Goal: Task Accomplishment & Management: Use online tool/utility

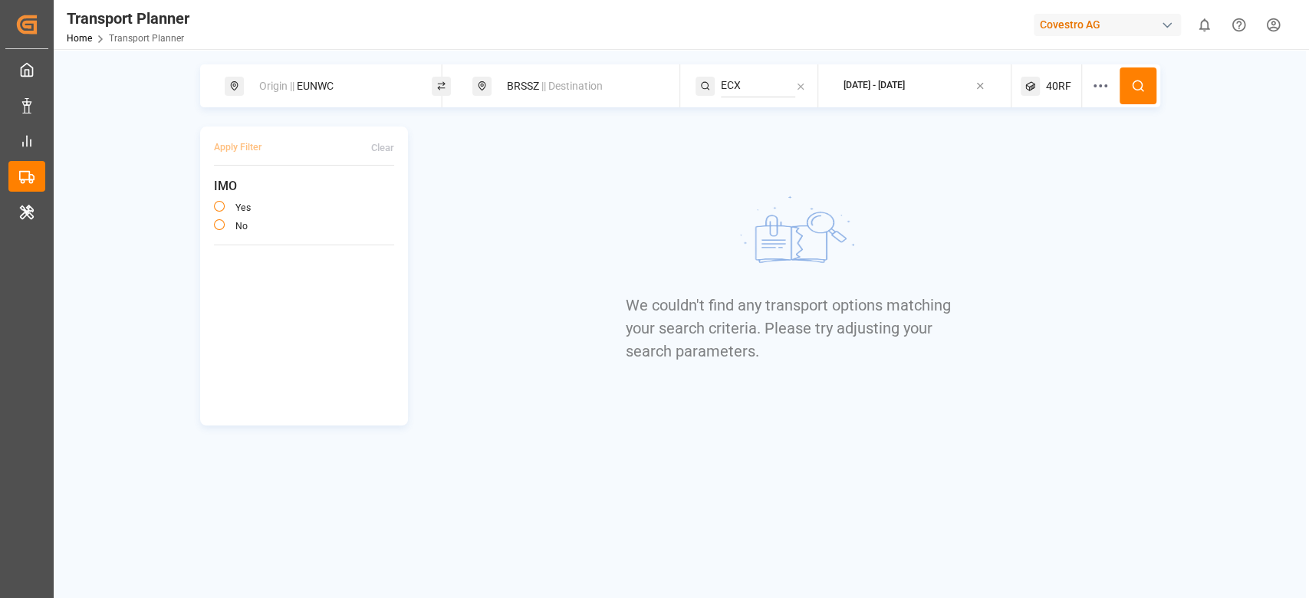
click at [504, 171] on div "We couldn't find any transport options matching your search criteria. Please tr…" at bounding box center [791, 275] width 737 height 299
click at [563, 84] on span "|| Destination" at bounding box center [571, 86] width 61 height 12
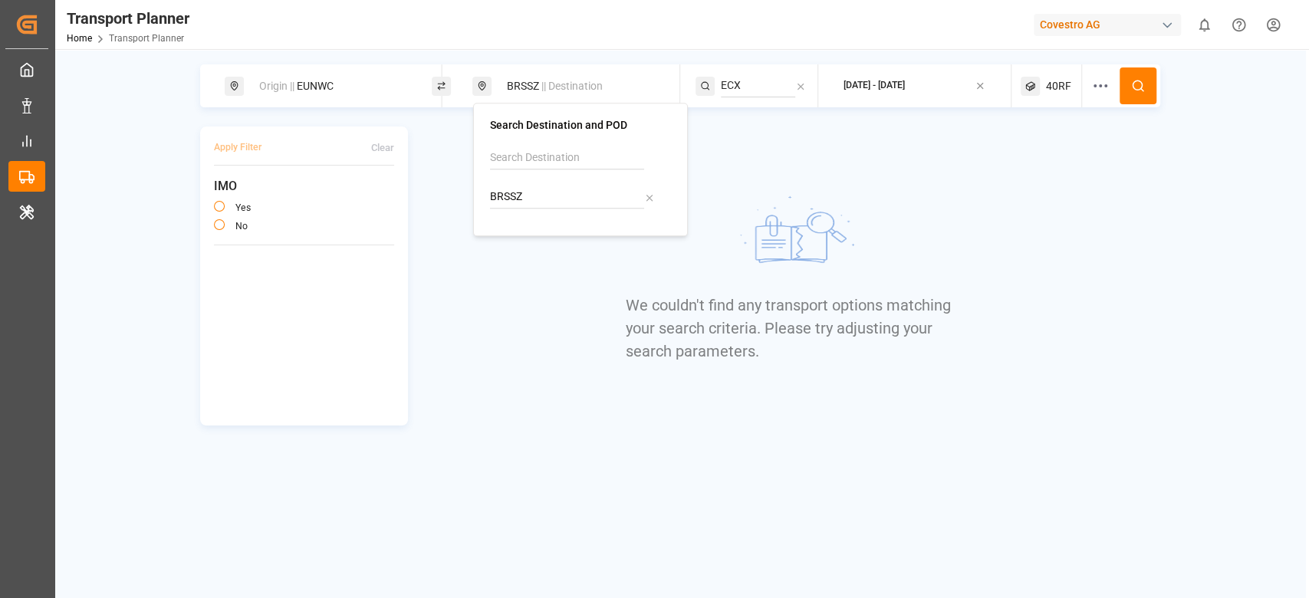
click at [515, 193] on input "BRSSZ" at bounding box center [567, 197] width 154 height 23
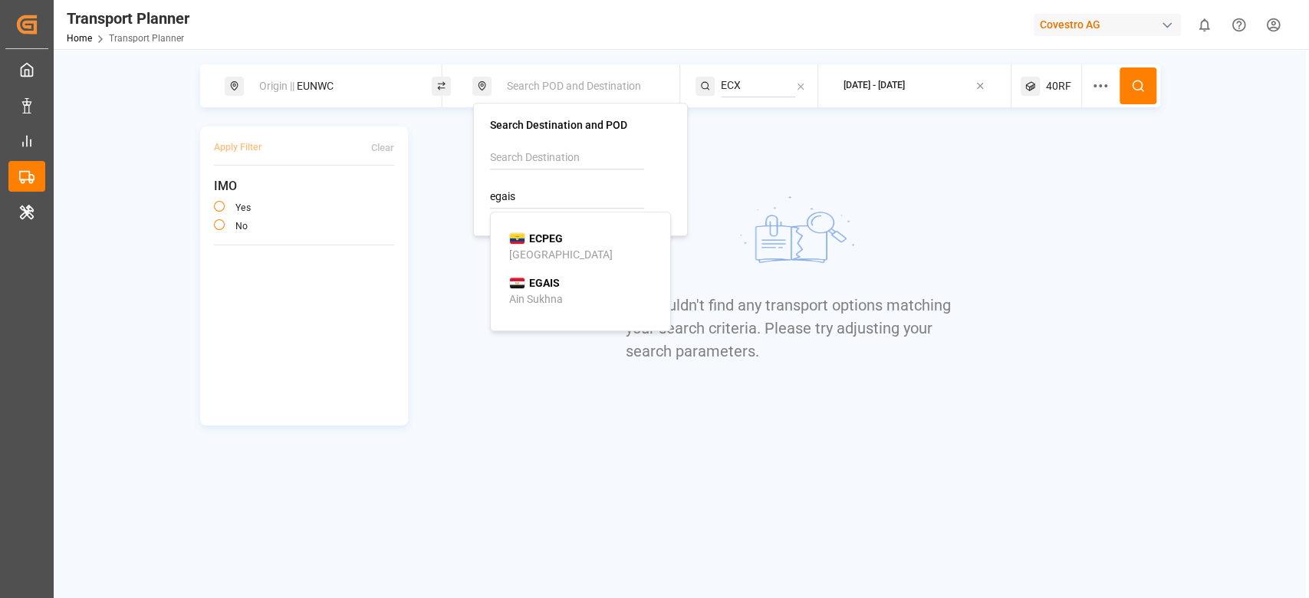
click at [568, 285] on div "EGAIS Ain Sukhna" at bounding box center [583, 291] width 149 height 32
type input "EGAIS"
click at [568, 285] on div "We couldn't find any transport options matching your search criteria. Please tr…" at bounding box center [791, 275] width 737 height 299
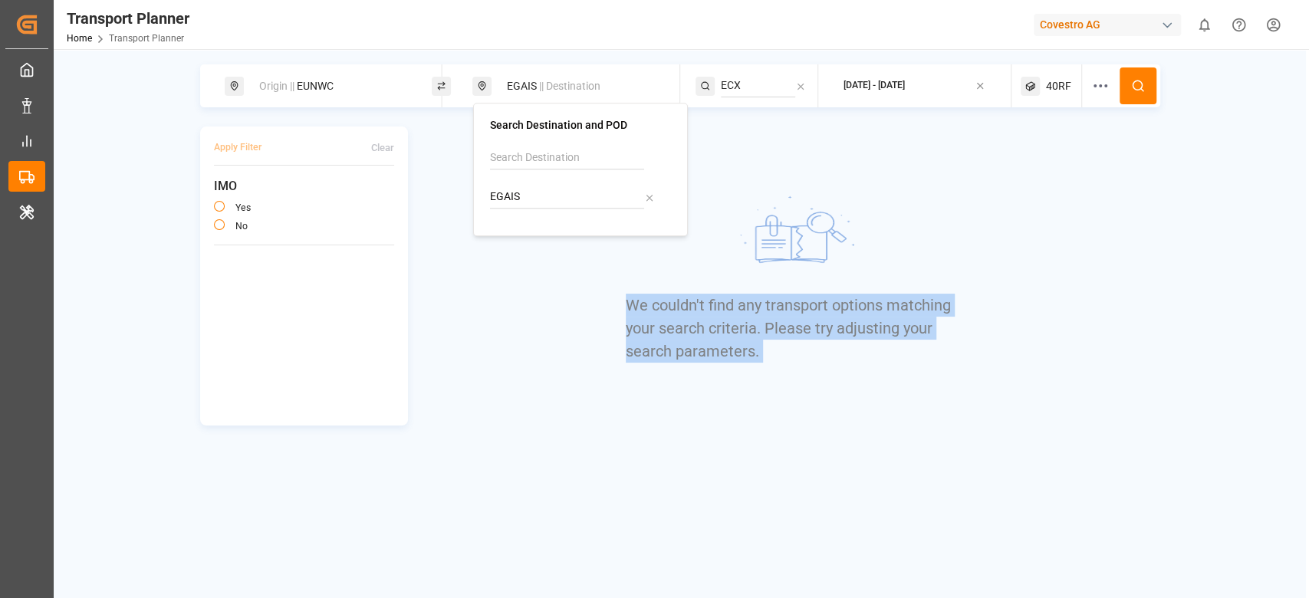
click at [568, 285] on div "We couldn't find any transport options matching your search criteria. Please tr…" at bounding box center [791, 275] width 737 height 299
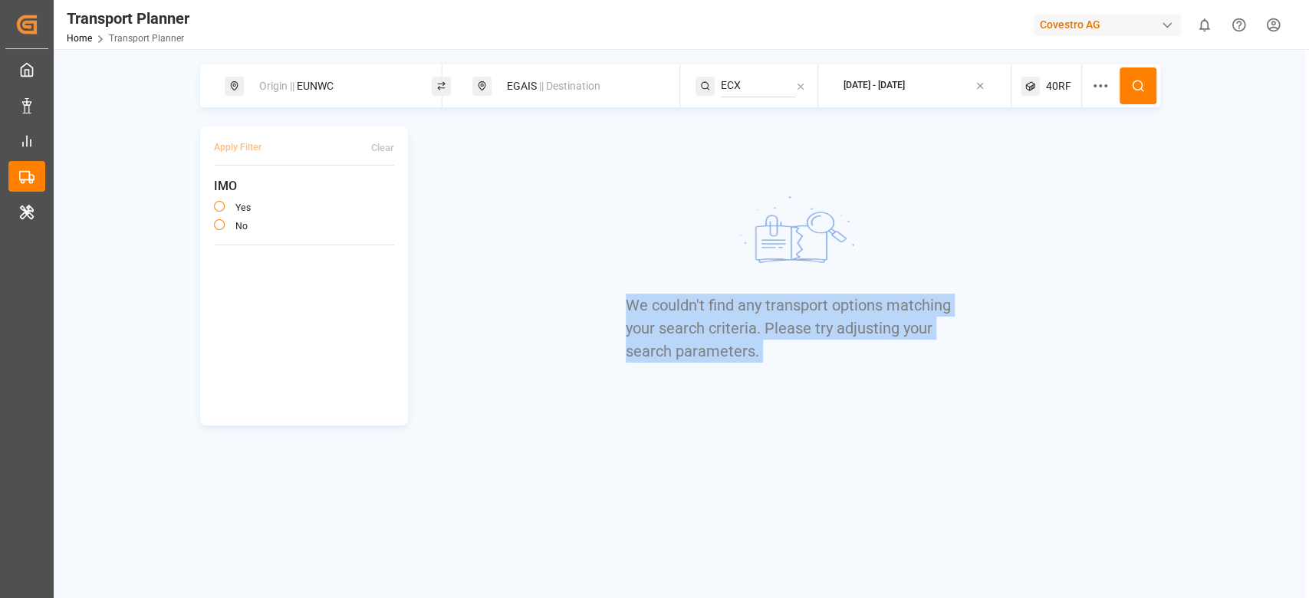
click at [568, 285] on div "We couldn't find any transport options matching your search criteria. Please tr…" at bounding box center [791, 275] width 737 height 299
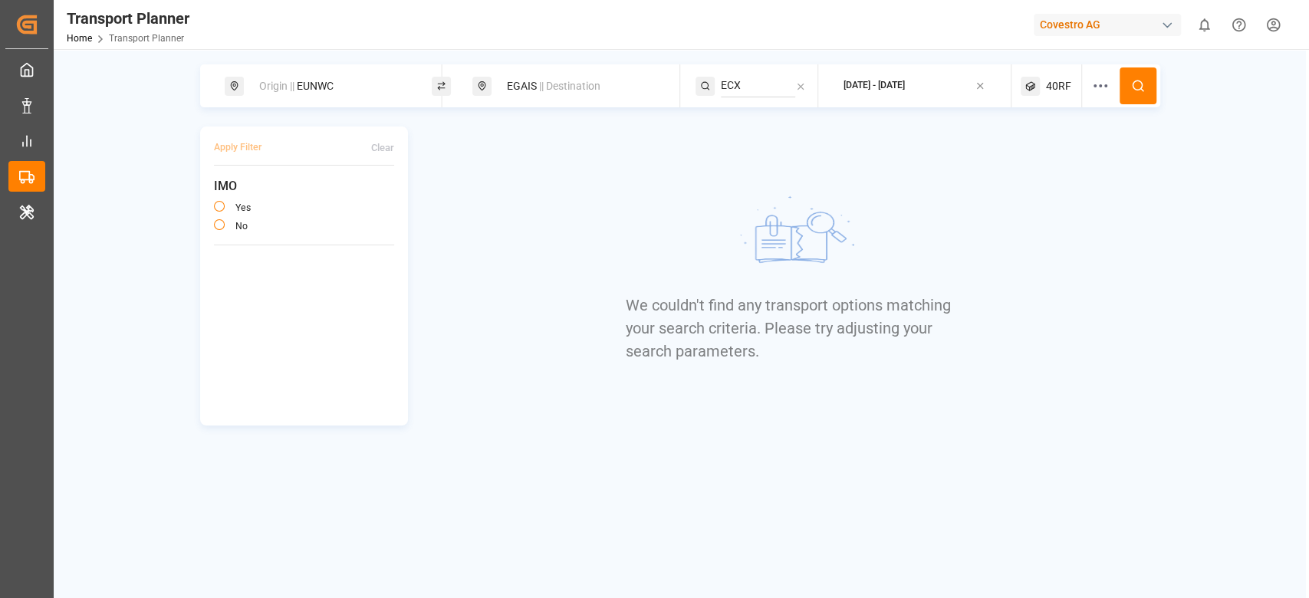
click at [738, 92] on input "ECX" at bounding box center [758, 85] width 74 height 23
click at [1140, 73] on button at bounding box center [1137, 85] width 37 height 37
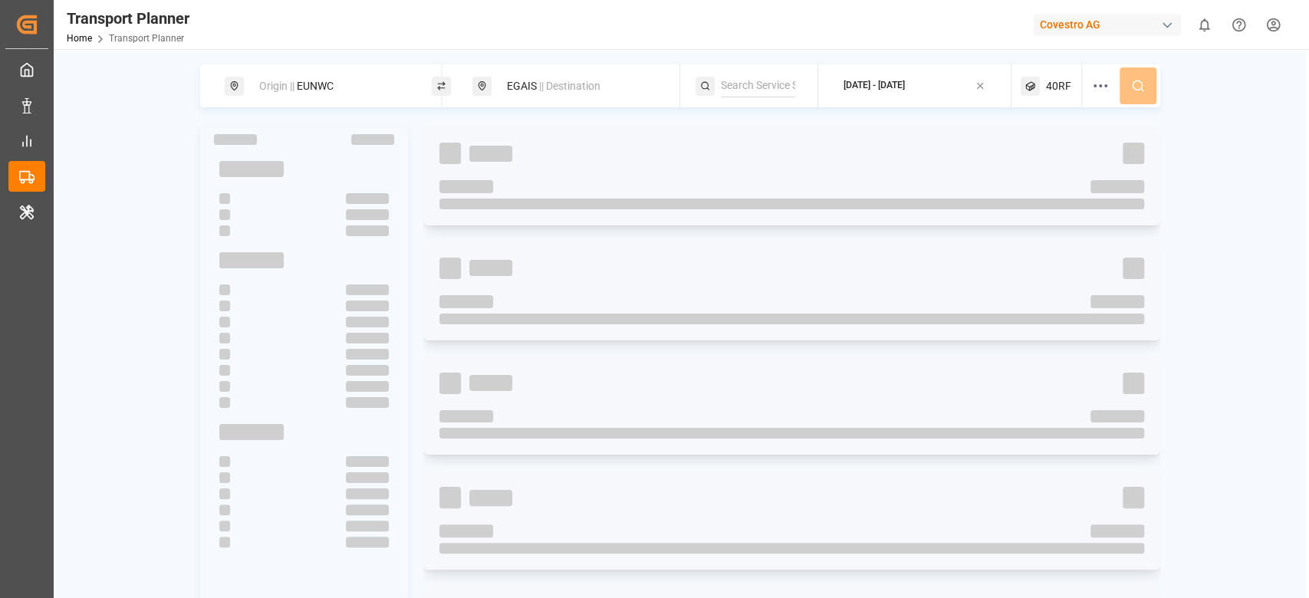
click at [1140, 73] on div "Origin || EUNWC EGAIS || Destination [DATE] - [DATE] 40RF" at bounding box center [680, 85] width 960 height 43
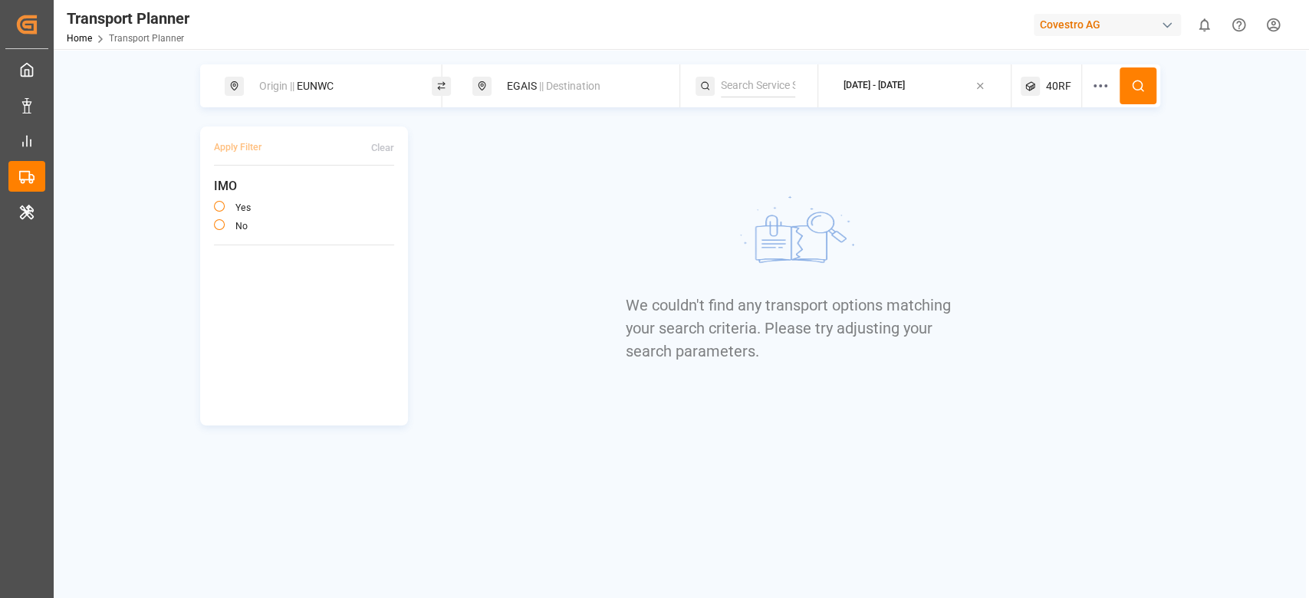
click at [1056, 100] on div "40RF" at bounding box center [1050, 85] width 61 height 43
click at [1030, 169] on button "40RF" at bounding box center [1050, 159] width 127 height 27
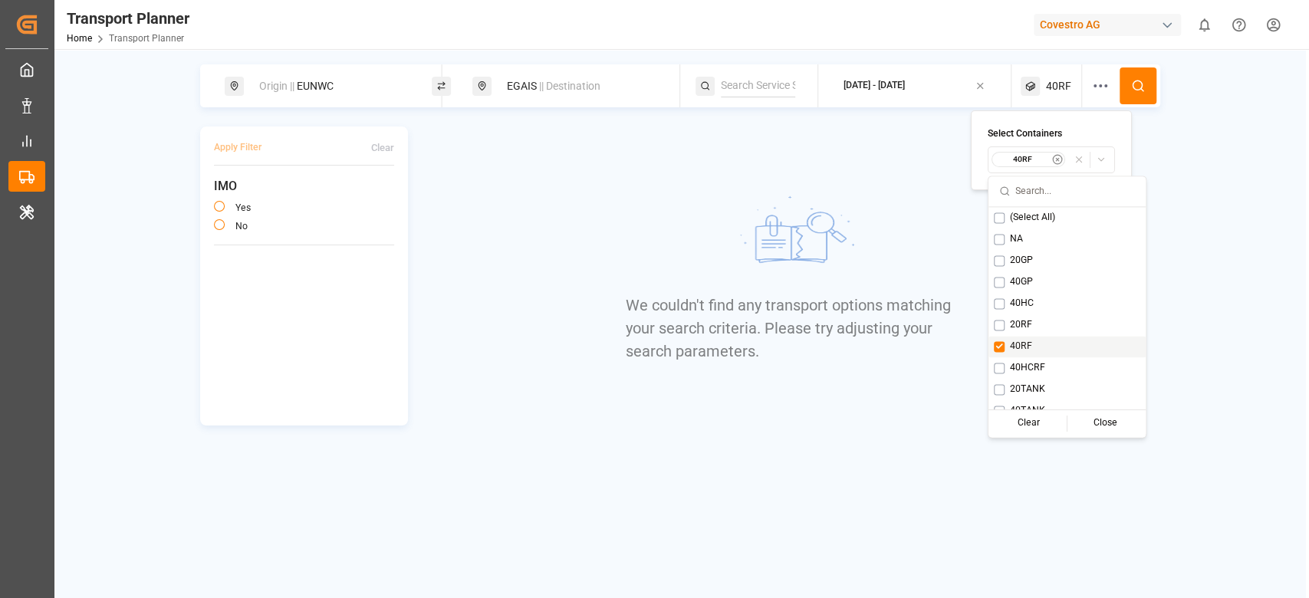
click at [1017, 340] on span "40RF" at bounding box center [1021, 347] width 22 height 14
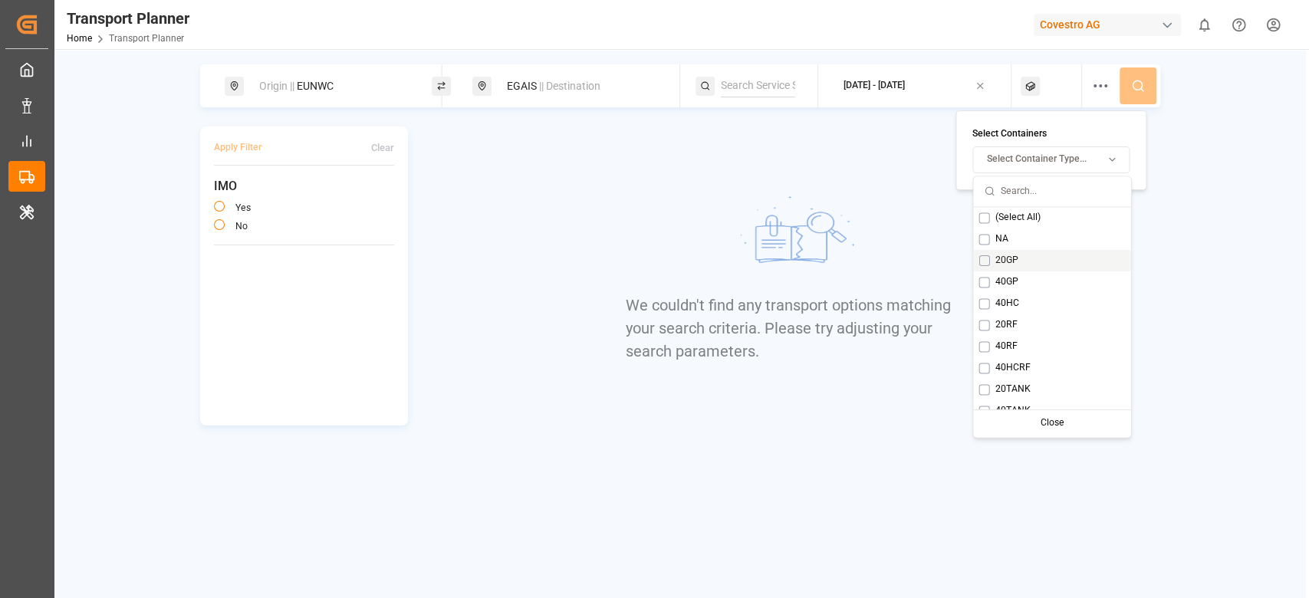
click at [1004, 261] on span "20GP" at bounding box center [1005, 261] width 23 height 14
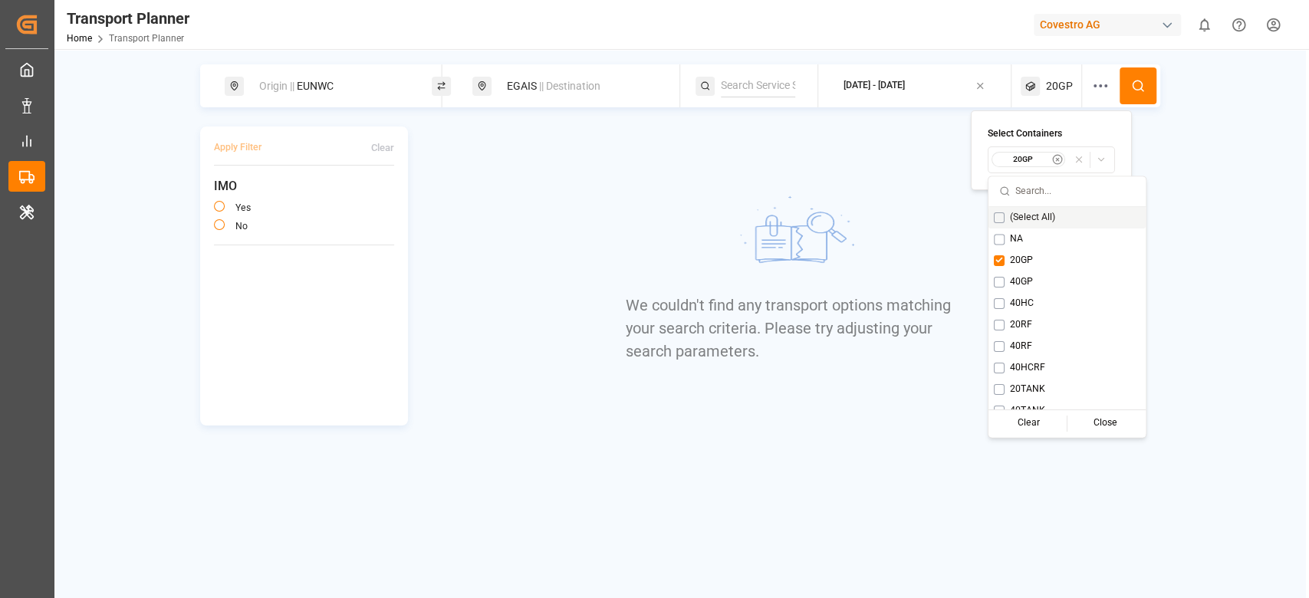
click at [1142, 72] on button at bounding box center [1137, 85] width 37 height 37
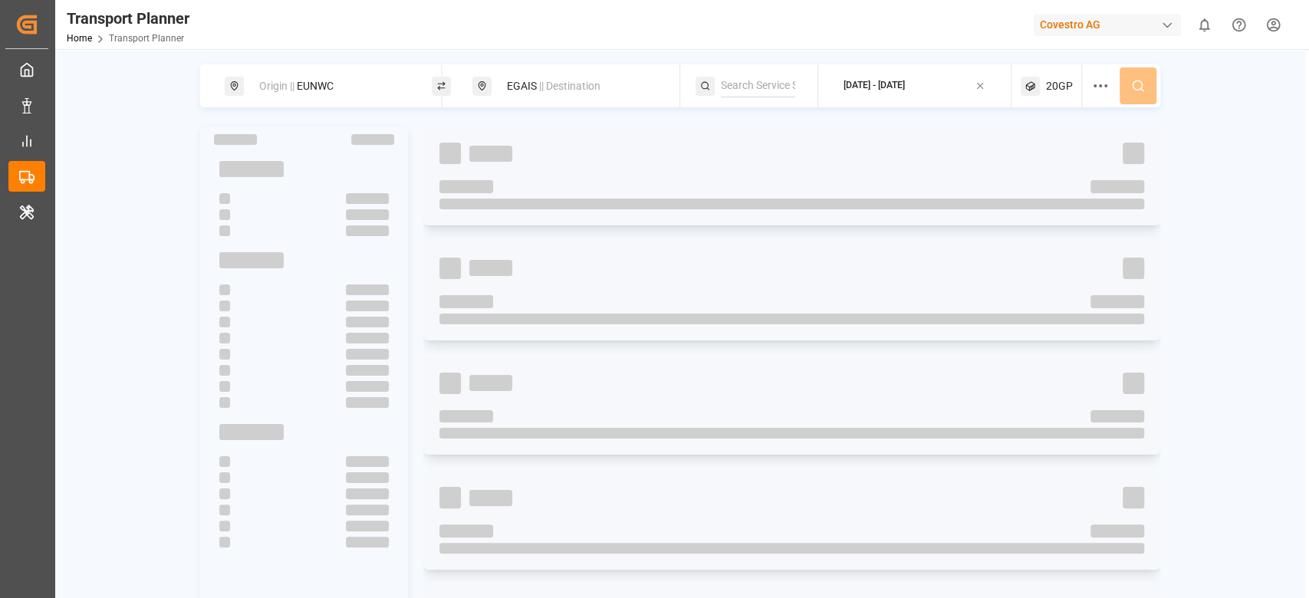
click at [1142, 72] on div "Origin || EUNWC EGAIS || Destination [DATE] - [DATE] 20GP" at bounding box center [680, 85] width 960 height 43
